Goal: Entertainment & Leisure: Browse casually

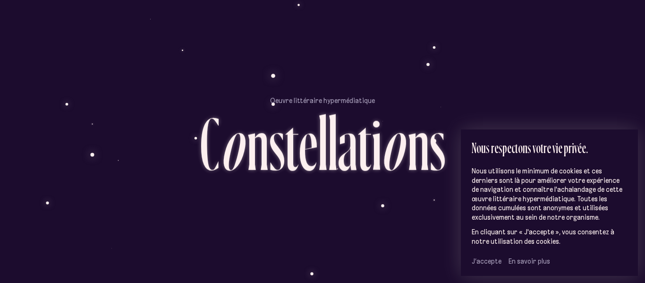
click at [488, 260] on span "J’accepte" at bounding box center [486, 261] width 30 height 8
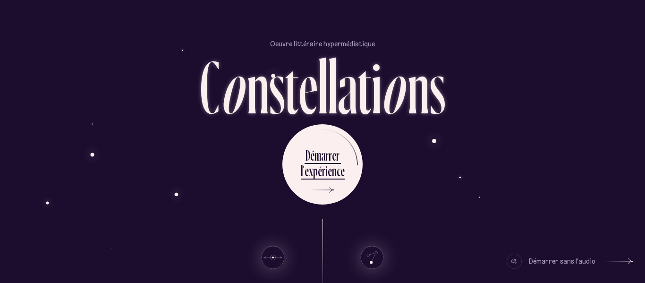
click at [515, 263] on div at bounding box center [513, 260] width 15 height 15
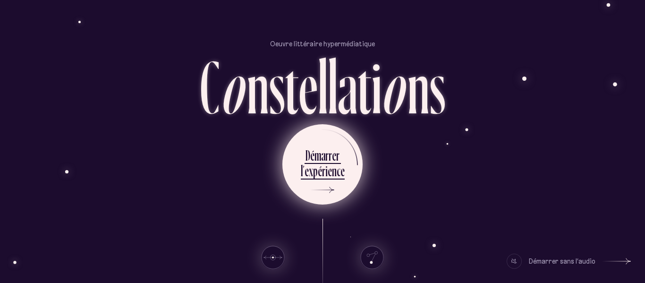
click at [334, 168] on div "n" at bounding box center [334, 170] width 5 height 18
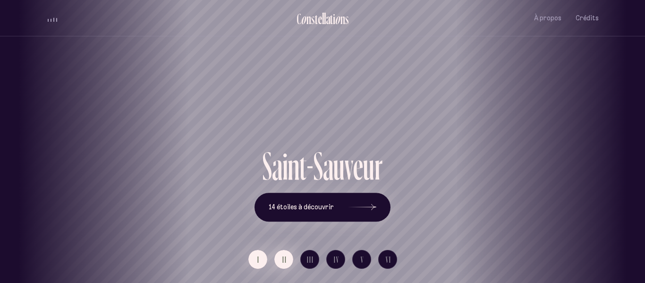
click at [285, 256] on span "II" at bounding box center [284, 259] width 5 height 8
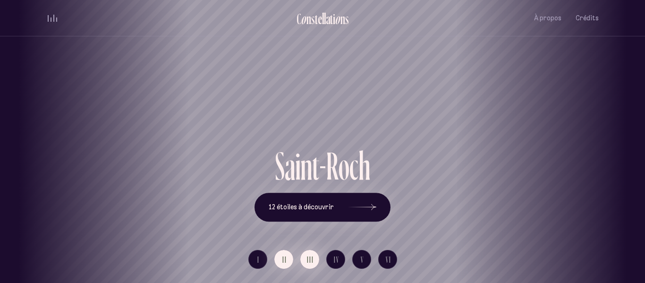
click at [306, 251] on button "III" at bounding box center [309, 259] width 19 height 19
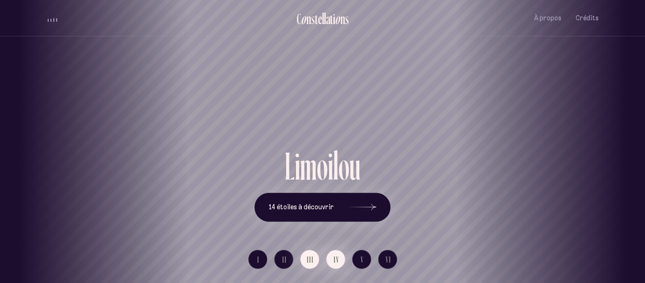
click at [337, 255] on span "IV" at bounding box center [337, 259] width 6 height 8
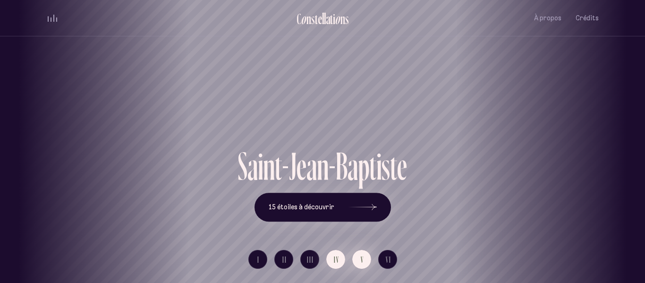
click at [357, 261] on button "V" at bounding box center [361, 259] width 19 height 19
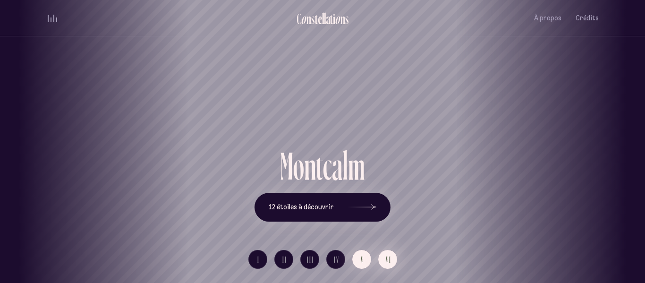
click at [381, 258] on button "VI" at bounding box center [387, 259] width 19 height 19
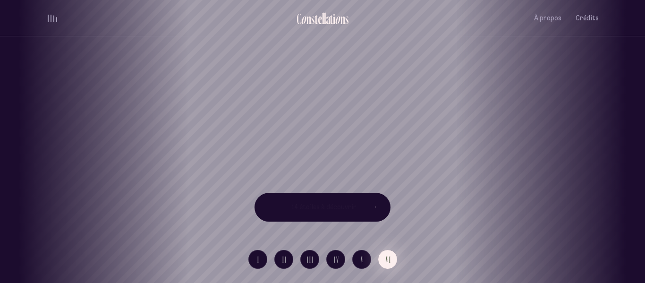
click at [381, 258] on div "[GEOGRAPHIC_DATA] [GEOGRAPHIC_DATA] [GEOGRAPHIC_DATA][PERSON_NAME][GEOGRAPHIC_D…" at bounding box center [322, 141] width 645 height 283
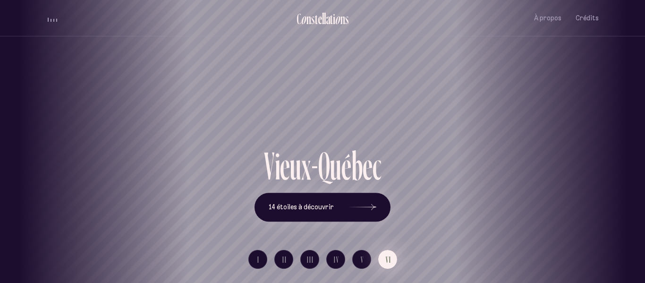
click at [383, 261] on button "VI" at bounding box center [387, 259] width 19 height 19
click at [262, 252] on button "I" at bounding box center [257, 259] width 19 height 19
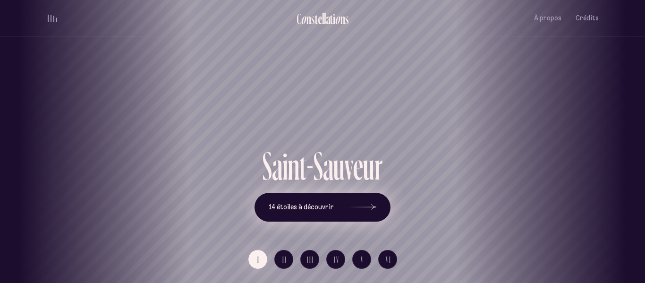
click at [331, 209] on span "14 étoiles à découvrir" at bounding box center [301, 207] width 65 height 8
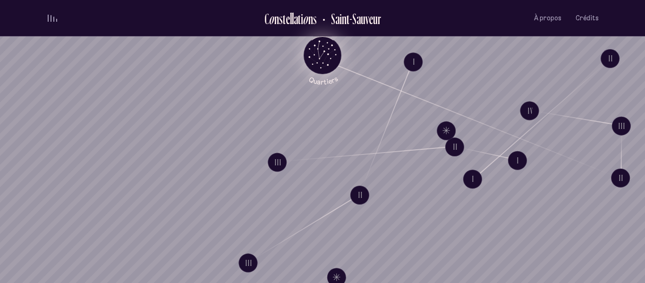
click at [331, 40] on icon "Retour au menu principal" at bounding box center [322, 54] width 28 height 28
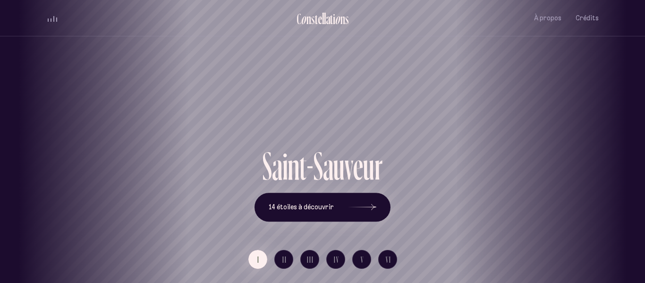
click at [337, 210] on div "[GEOGRAPHIC_DATA] [GEOGRAPHIC_DATA] [GEOGRAPHIC_DATA][PERSON_NAME][GEOGRAPHIC_D…" at bounding box center [322, 141] width 645 height 283
click at [353, 204] on icon at bounding box center [362, 207] width 28 height 71
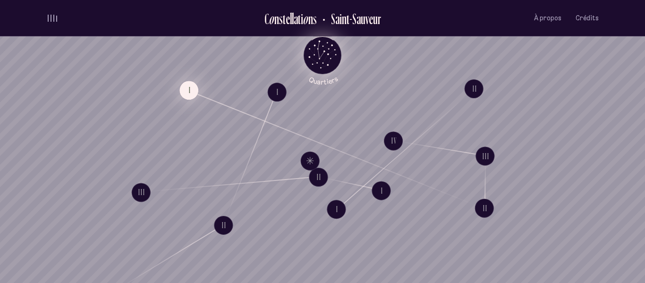
click at [326, 145] on div "I II III I II III I II III IV I II Défilez pour parcourir les quartiers [GEOGRA…" at bounding box center [322, 141] width 645 height 283
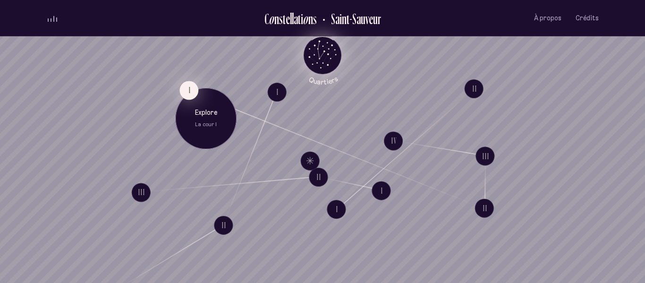
click at [188, 81] on button "I" at bounding box center [188, 90] width 19 height 19
click at [206, 111] on p "Explore" at bounding box center [204, 110] width 47 height 9
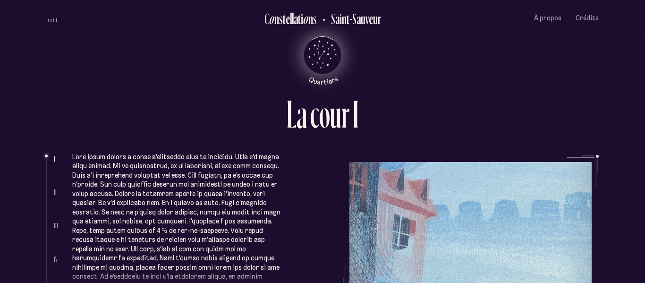
click at [602, 157] on div "L a c o u r I I II III IV V Complètement sous le charme, elle avait signé le ba…" at bounding box center [322, 141] width 566 height 283
click at [596, 162] on ul "Complètement sous le charme, elle avait signé le bail sur-le-champ et ce havre …" at bounding box center [335, 226] width 526 height 142
click at [533, 228] on ul "Complètement sous le charme, elle avait signé le bail sur-le-champ et ce havre …" at bounding box center [335, 226] width 526 height 142
click at [459, 205] on ul "Complètement sous le charme, elle avait signé le bail sur-le-champ et ce havre …" at bounding box center [335, 226] width 526 height 142
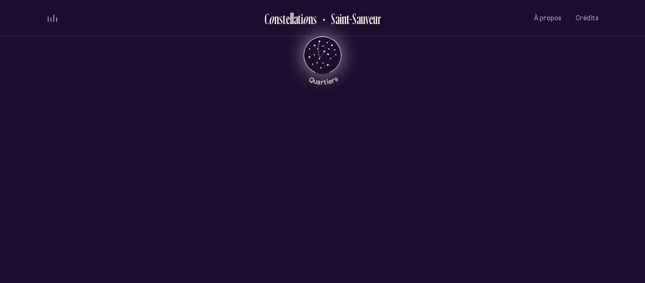
scroll to position [358, 0]
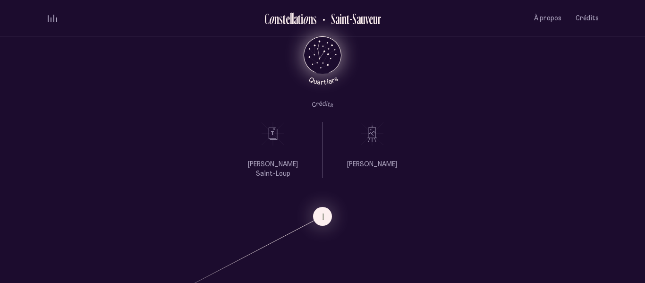
click at [362, 138] on icon at bounding box center [372, 134] width 24 height 24
click at [363, 166] on p "[PERSON_NAME]" at bounding box center [372, 164] width 50 height 9
click at [274, 162] on p "[PERSON_NAME] Saint-Loup" at bounding box center [272, 169] width 71 height 18
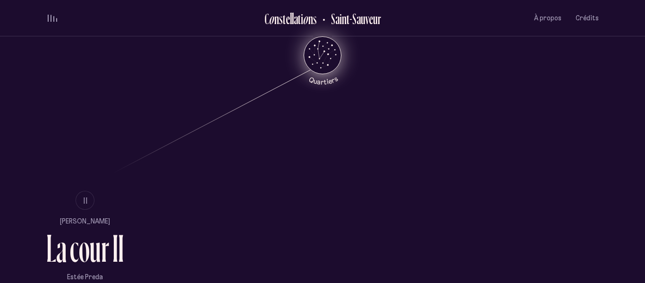
scroll to position [522, 0]
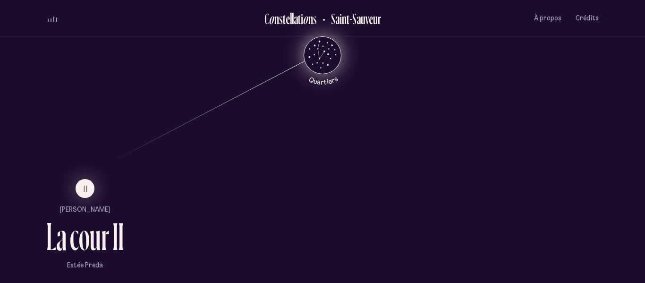
click at [92, 206] on ul "II [PERSON_NAME] L a c o u r I I [PERSON_NAME]" at bounding box center [84, 224] width 77 height 91
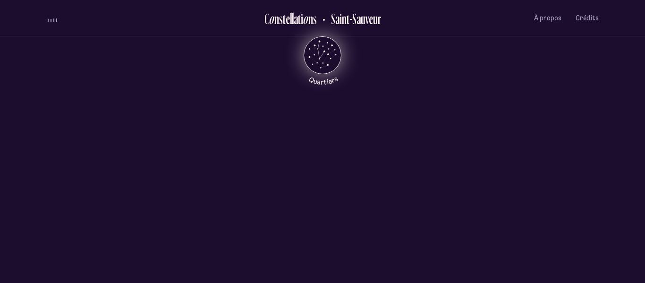
scroll to position [0, 0]
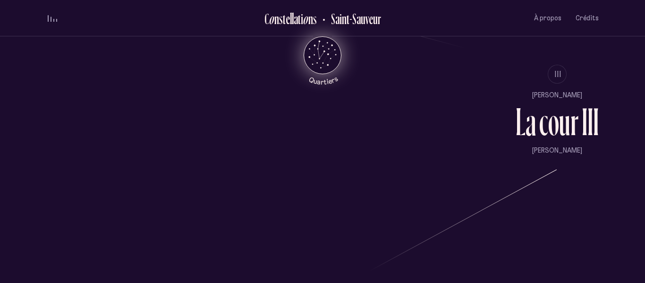
scroll to position [848, 0]
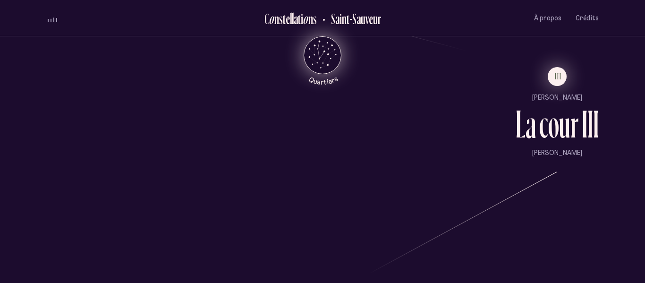
click at [555, 76] on span "III" at bounding box center [558, 76] width 7 height 8
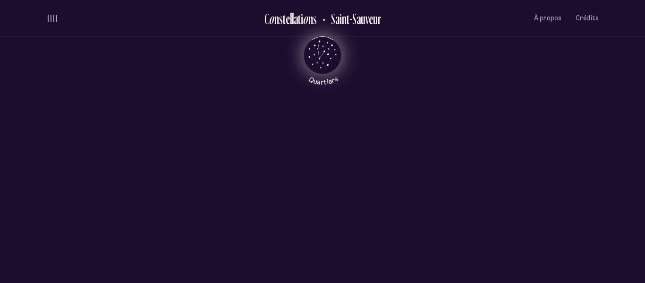
scroll to position [0, 0]
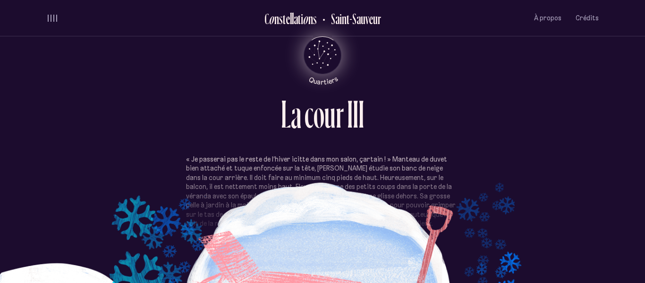
click at [315, 123] on div "o" at bounding box center [318, 113] width 11 height 39
click at [54, 18] on div "volume audio" at bounding box center [52, 18] width 9 height 7
click at [54, 18] on button "volume audio" at bounding box center [52, 18] width 12 height 10
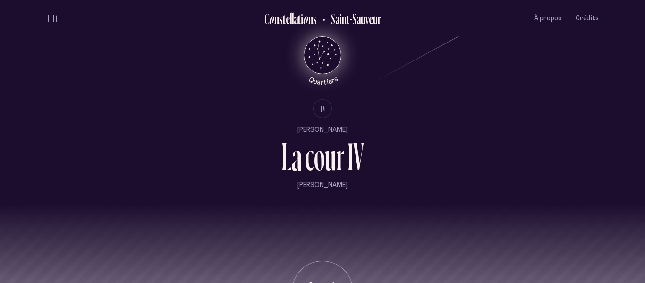
scroll to position [1040, 0]
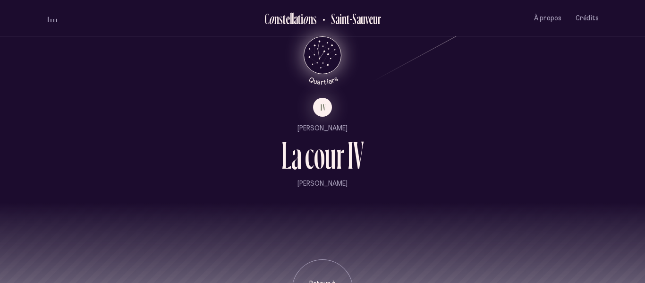
click at [328, 128] on p "[PERSON_NAME]" at bounding box center [322, 128] width 83 height 9
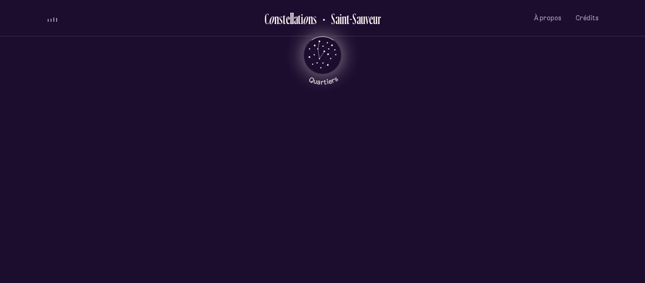
scroll to position [0, 0]
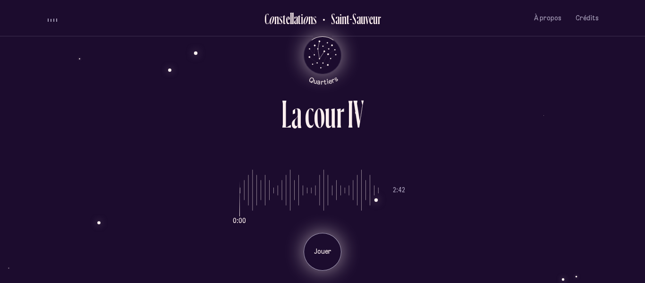
click at [321, 245] on div "Jouer" at bounding box center [322, 252] width 38 height 38
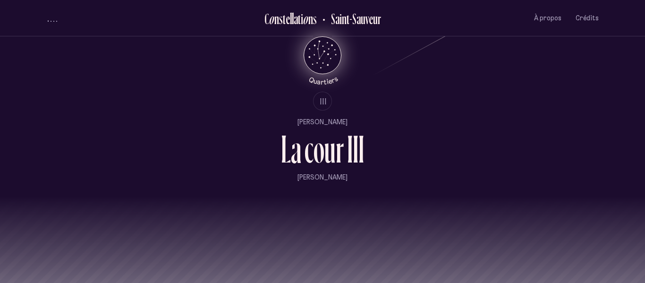
scroll to position [1101, 0]
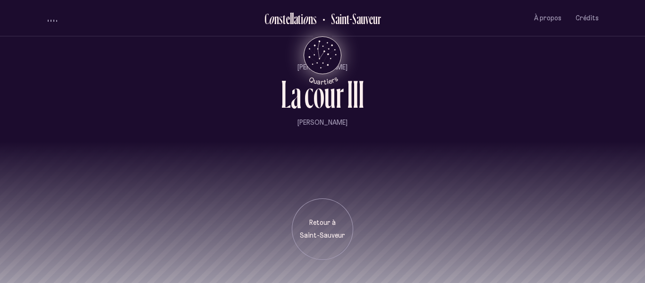
click at [321, 245] on div "Retour à [GEOGRAPHIC_DATA]" at bounding box center [322, 228] width 61 height 61
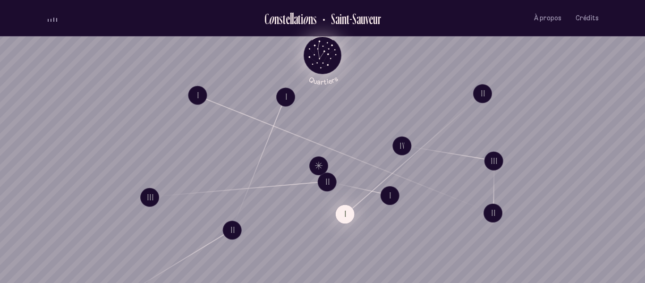
click at [345, 215] on button "I" at bounding box center [345, 213] width 19 height 19
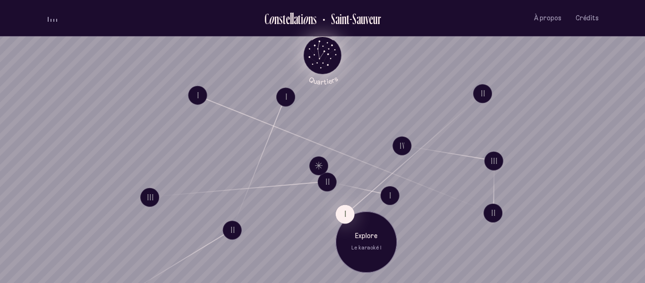
click at [363, 241] on div "Explore Le karaoké I" at bounding box center [366, 242] width 47 height 20
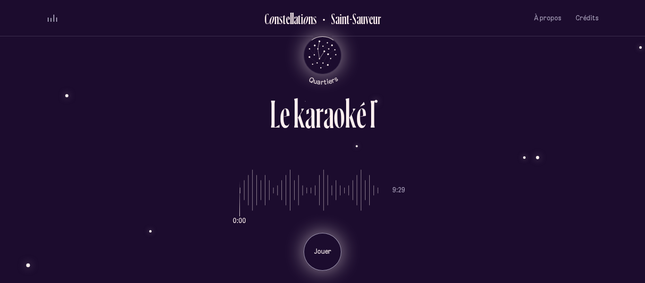
click at [328, 251] on p "Jouer" at bounding box center [323, 251] width 24 height 9
click at [331, 253] on p "Pause" at bounding box center [323, 251] width 24 height 9
click at [331, 253] on p "Jouer" at bounding box center [323, 251] width 24 height 9
click at [331, 253] on p "Pause" at bounding box center [323, 251] width 24 height 9
click at [331, 253] on p "Jouer" at bounding box center [323, 251] width 24 height 9
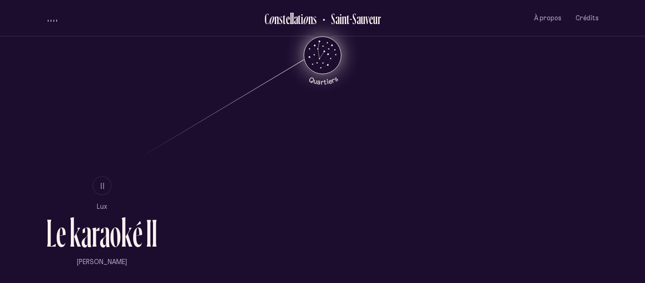
scroll to position [521, 0]
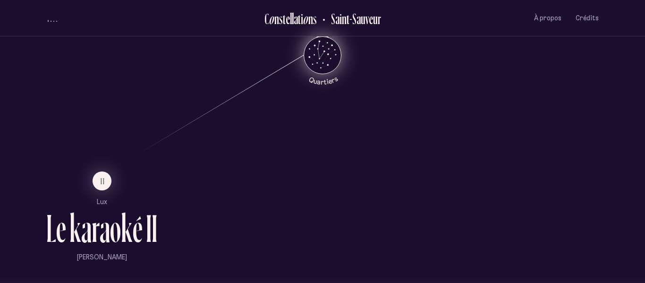
click at [118, 200] on p "Lux" at bounding box center [101, 201] width 111 height 9
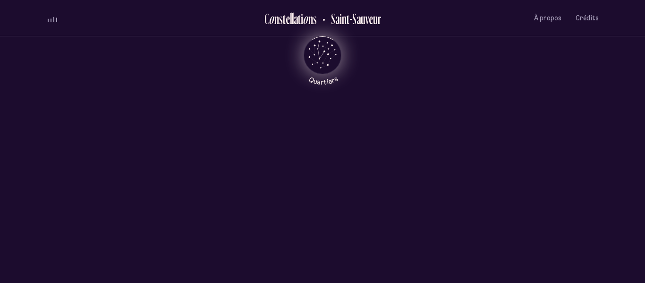
scroll to position [0, 0]
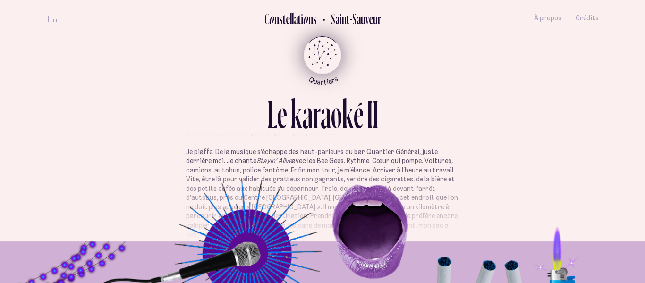
scroll to position [83, 0]
click at [213, 170] on p "Je piaffe. De la musique s’échappe des haut-parleurs du bar Quartier Général, j…" at bounding box center [322, 193] width 273 height 92
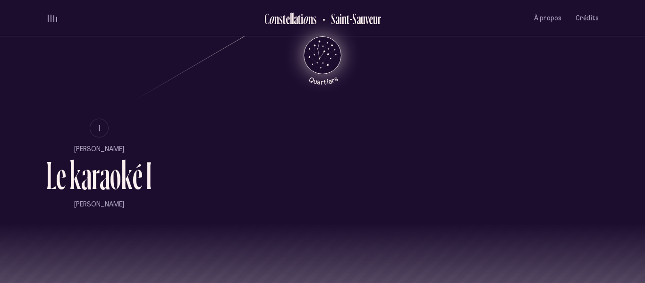
scroll to position [656, 0]
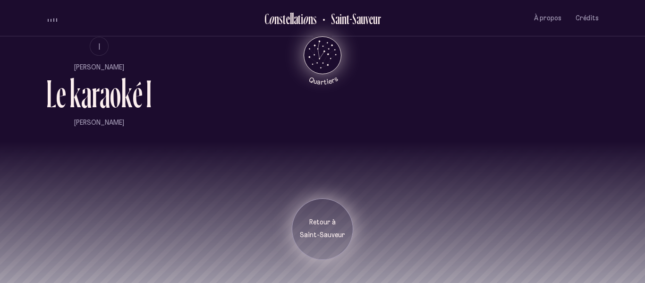
click at [321, 226] on p "Retour à" at bounding box center [322, 222] width 47 height 9
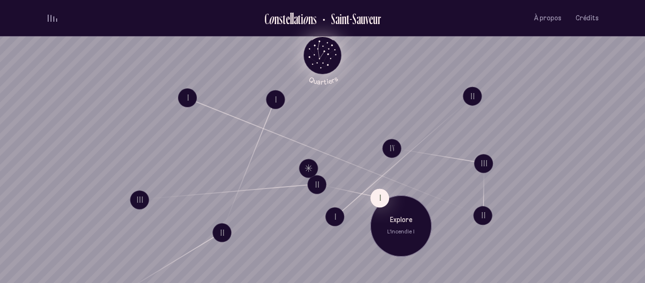
click at [390, 214] on div "Explore L'incendie I" at bounding box center [400, 225] width 61 height 61
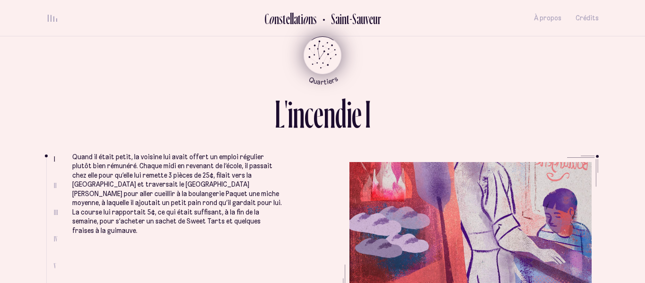
click at [315, 61] on icon "Quartiers" at bounding box center [322, 70] width 55 height 29
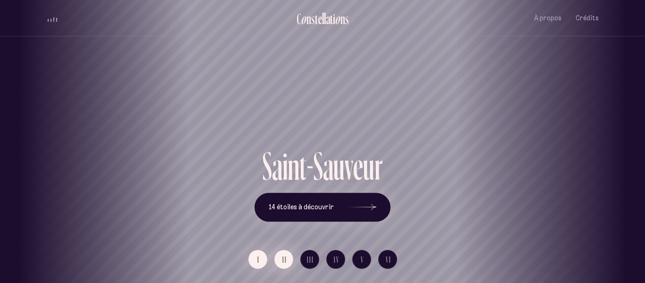
click at [285, 255] on span "II" at bounding box center [284, 259] width 5 height 8
click at [255, 259] on button "I" at bounding box center [257, 259] width 19 height 19
click at [333, 207] on button "14 étoiles à découvrir" at bounding box center [322, 207] width 136 height 29
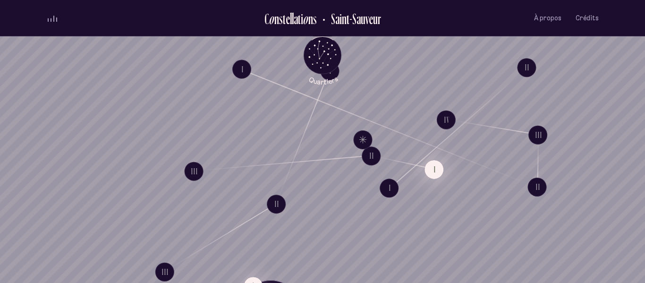
click at [434, 167] on button "I" at bounding box center [433, 169] width 19 height 19
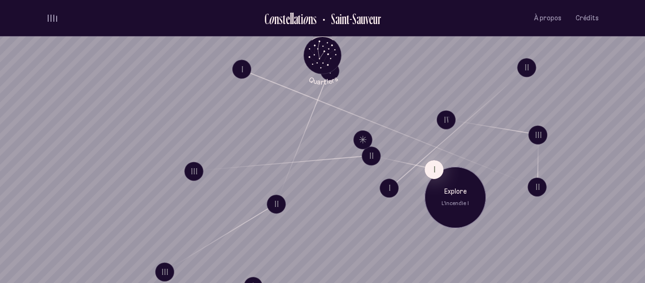
click at [461, 202] on p "L'incendie I" at bounding box center [454, 204] width 47 height 8
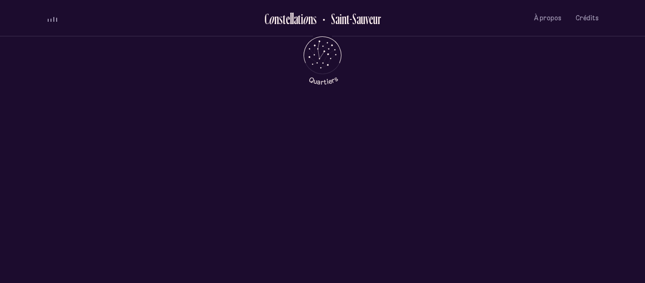
scroll to position [358, 0]
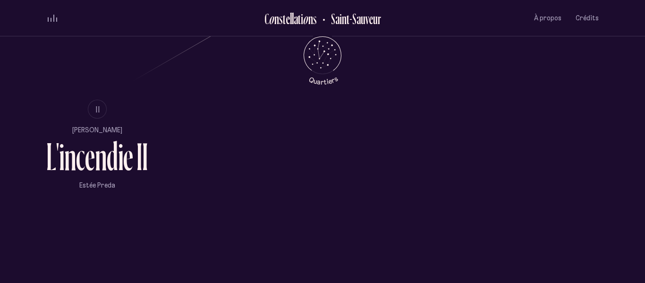
scroll to position [596, 0]
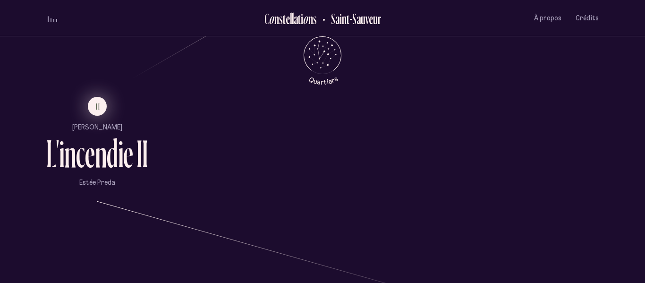
click at [93, 105] on button "II" at bounding box center [97, 106] width 19 height 19
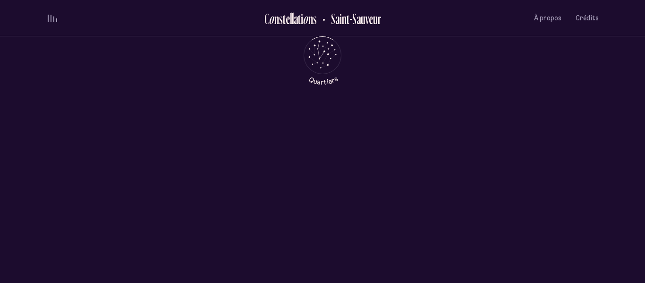
scroll to position [0, 0]
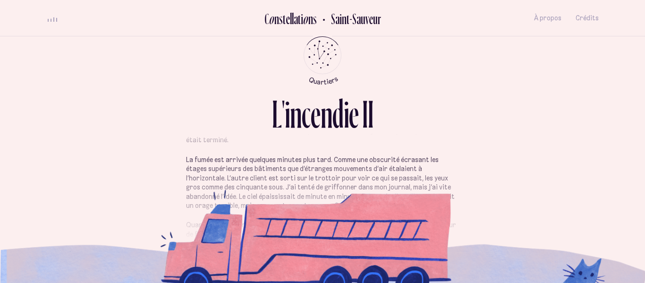
scroll to position [103, 0]
